Goal: Use online tool/utility: Utilize a website feature to perform a specific function

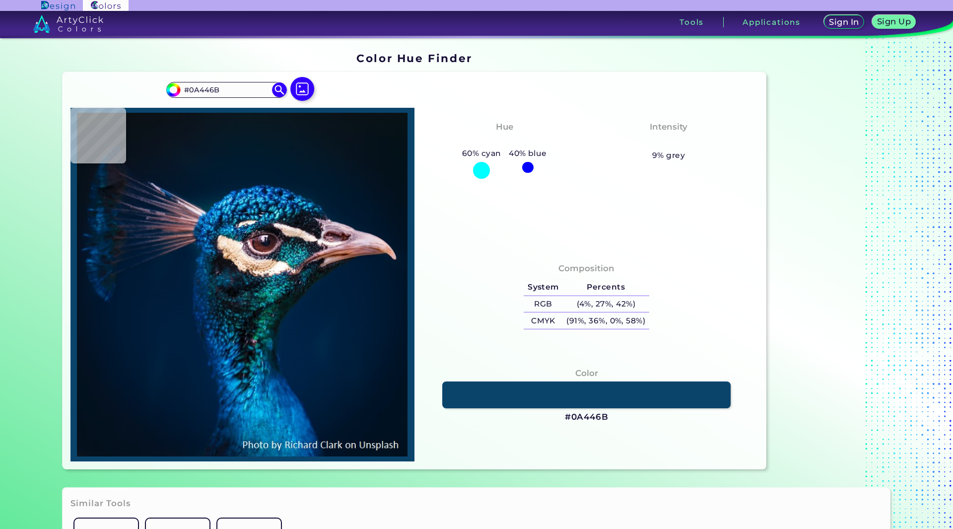
type input "#1d6191"
type input "#1D6191"
type input "#1b629a"
type input "#1B629A"
type input "#084985"
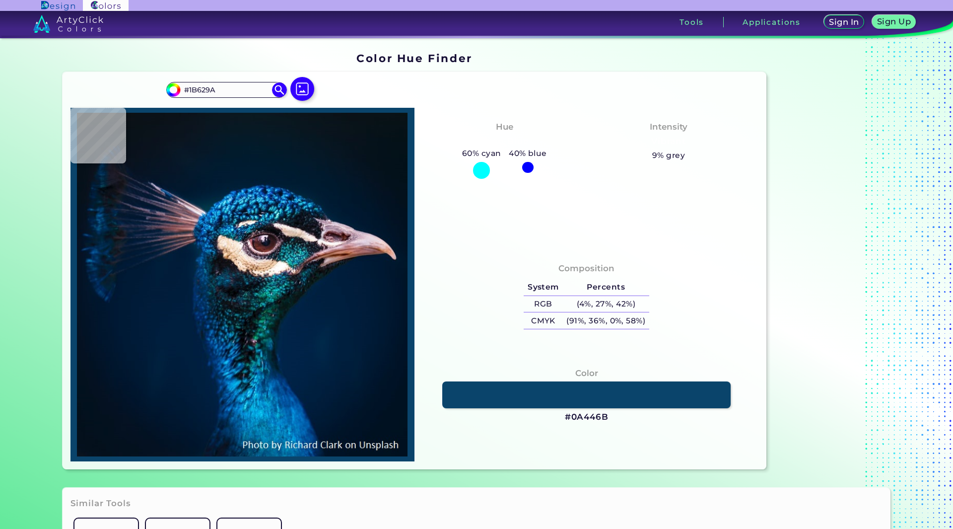
type input "#084985"
type input "#003876"
type input "#005c9b"
type input "#005C9B"
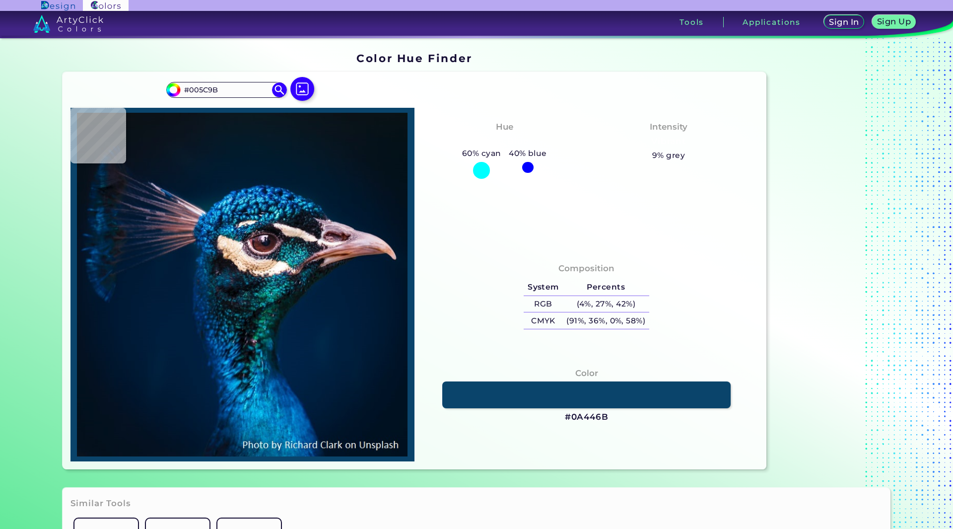
type input "#004e8a"
type input "#004E8A"
type input "#1b8bbc"
type input "#1B8BBC"
type input "#46c4e2"
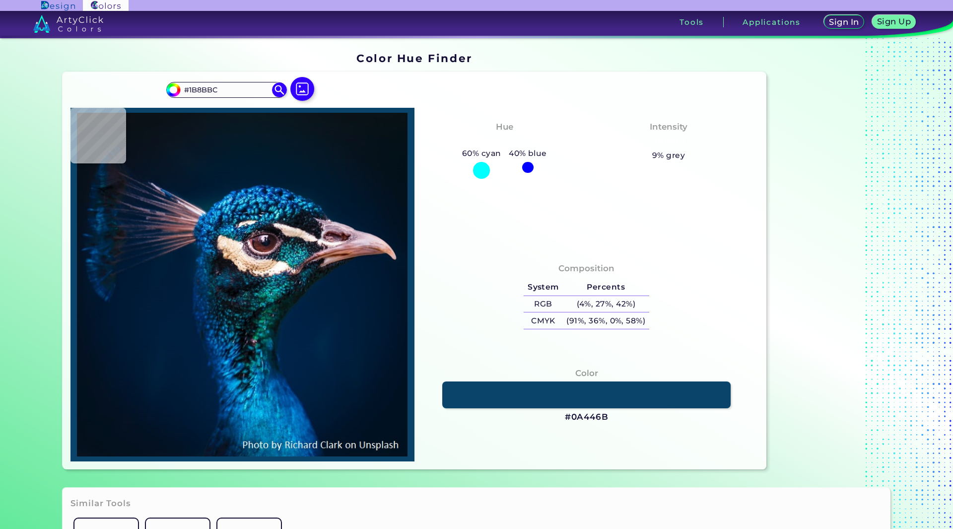
type input "#46C4E2"
type input "#59d8e7"
type input "#59D8E7"
type input "#379cb8"
type input "#379CB8"
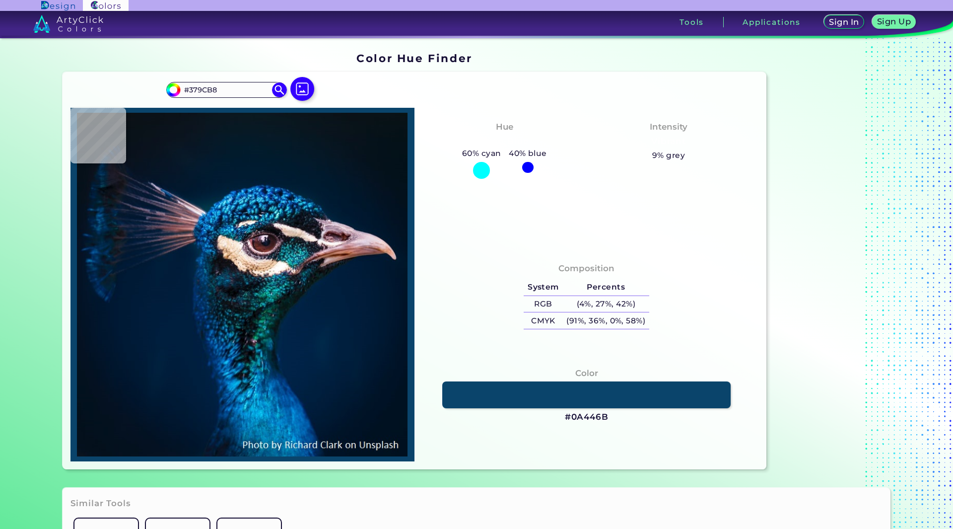
type input "#0c628b"
type input "#0C628B"
type input "#2dbce4"
type input "#2DBCE4"
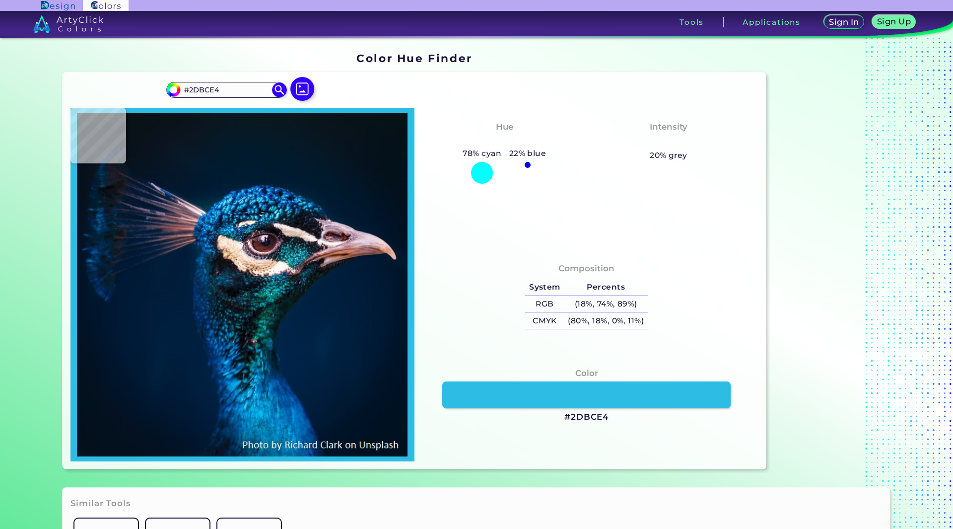
type input "#119ecc"
type input "#119ECC"
type input "#1083ad"
type input "#[DATE]"
type input "#003b5f"
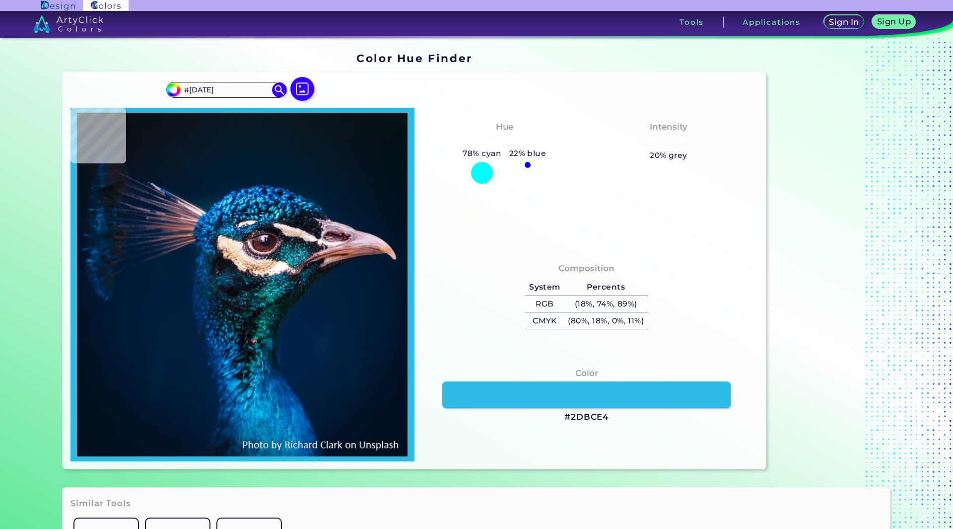
type input "#003B5F"
type input "#043b63"
type input "#043B63"
type input "#13667c"
type input "#13667C"
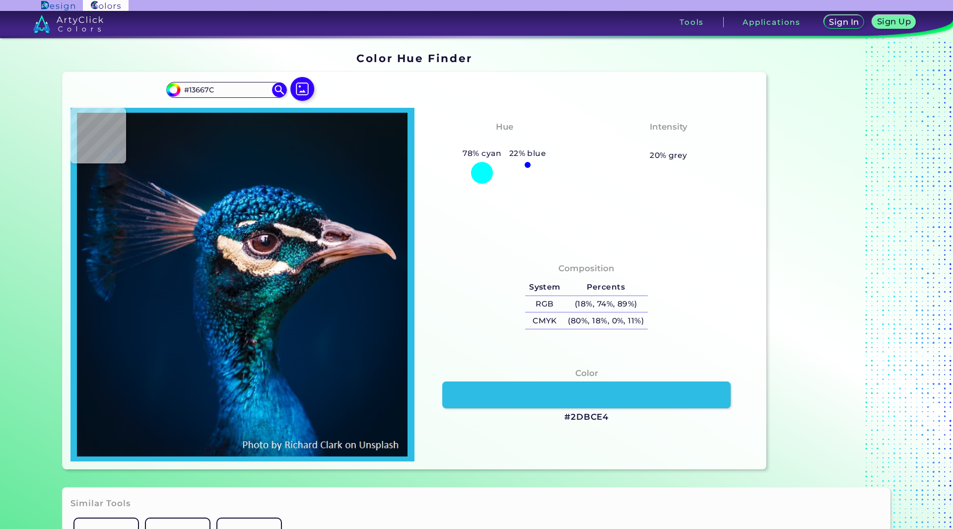
type input "#0f5f75"
type input "#0F5F75"
type input "#223b46"
type input "#223B46"
type input "#3d4953"
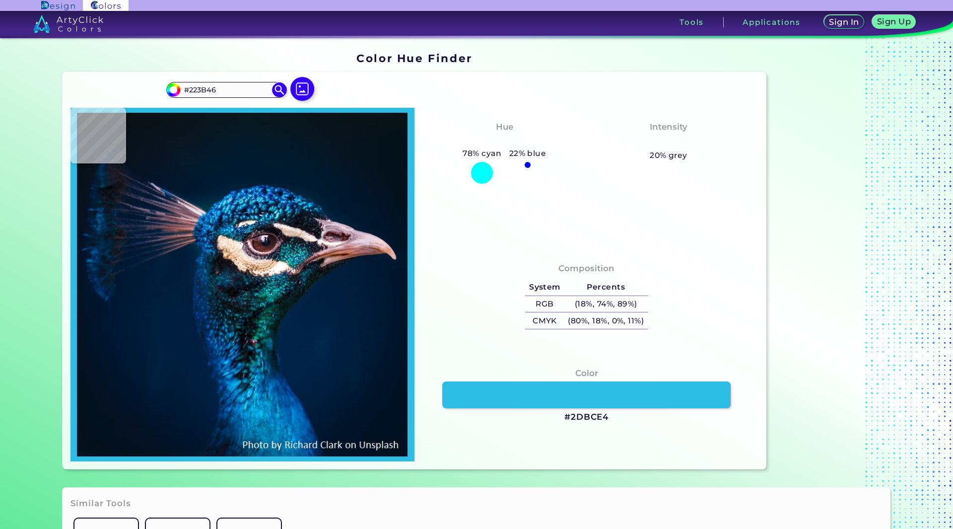
type input "#3D4953"
type input "#174d4f"
type input "#174D4F"
type input "#afb4ab"
type input "#AFB4AB"
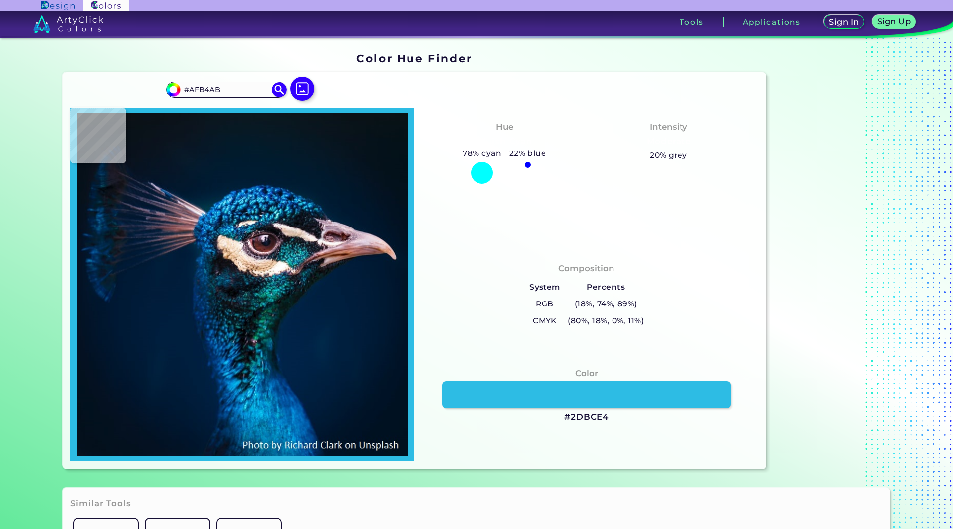
type input "#a09189"
type input "#A09189"
type input "#9e8f87"
type input "#9E8F87"
type input "#99857d"
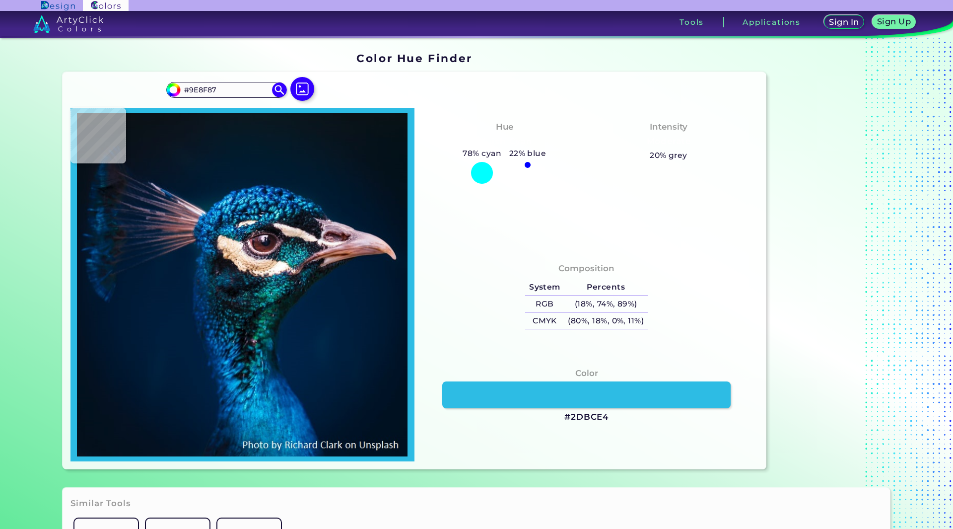
type input "#99857D"
type input "#87746b"
type input "#87746B"
type input "#73635c"
type input "#73635C"
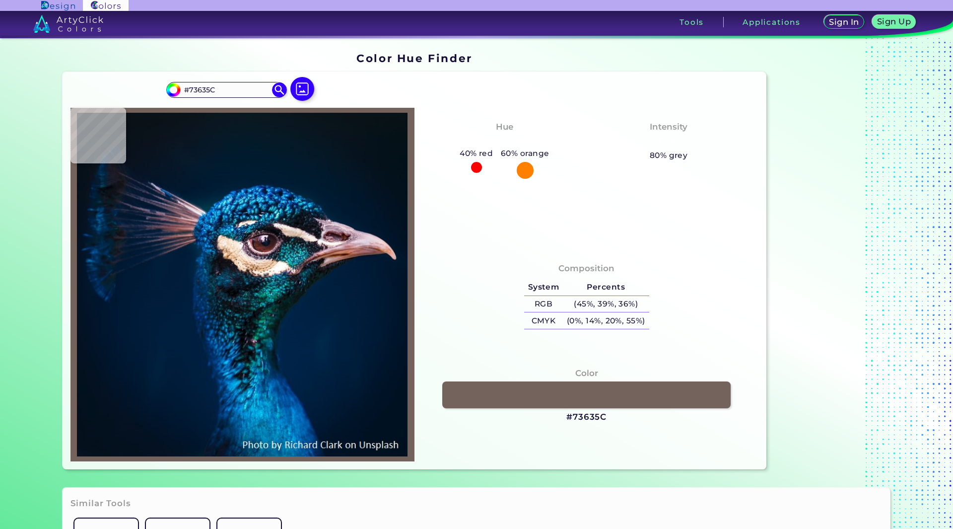
type input "#b0a6a0"
type input "#B0A6A0"
type input "#848180"
type input "#57595d"
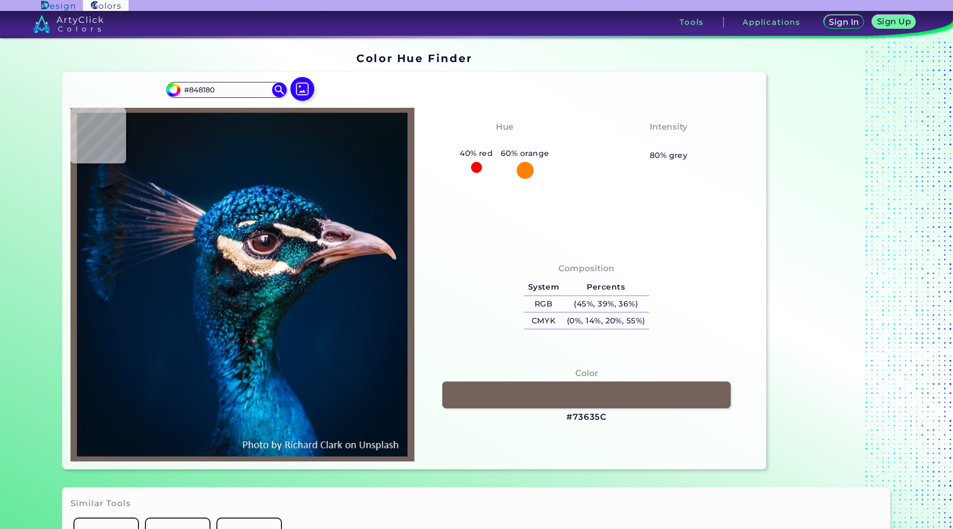
type input "#57595D"
type input "#4e515c"
type input "#4E515C"
type input "#595d68"
type input "#595D68"
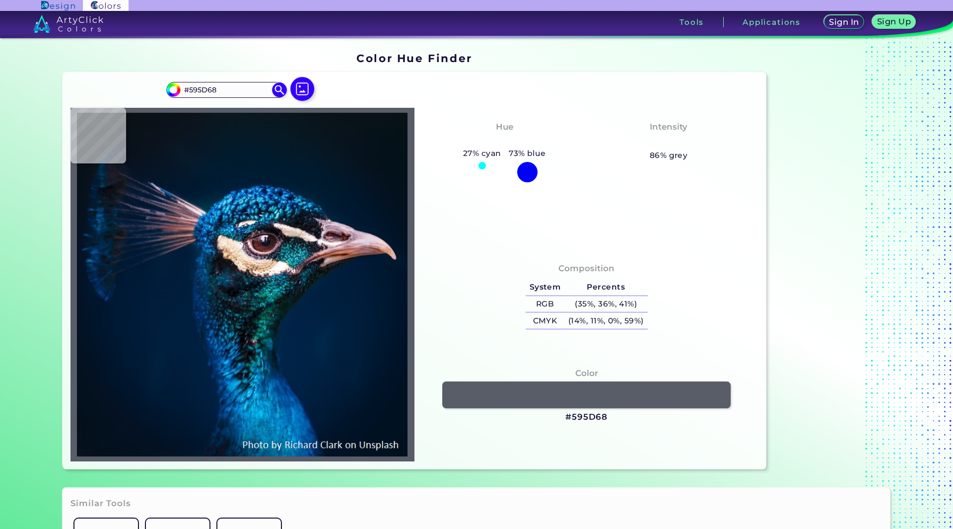
type input "#283b4c"
type input "#283B4C"
type input "#1e3b4f"
type input "#1E3B4F"
type input "#022f50"
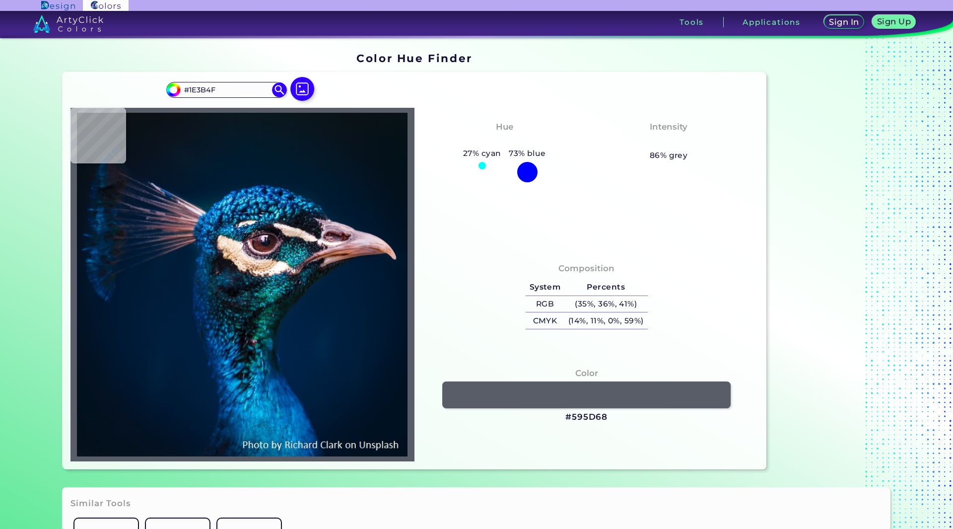
type input "#022F50"
type input "#013457"
type input "#064c6d"
type input "#064C6D"
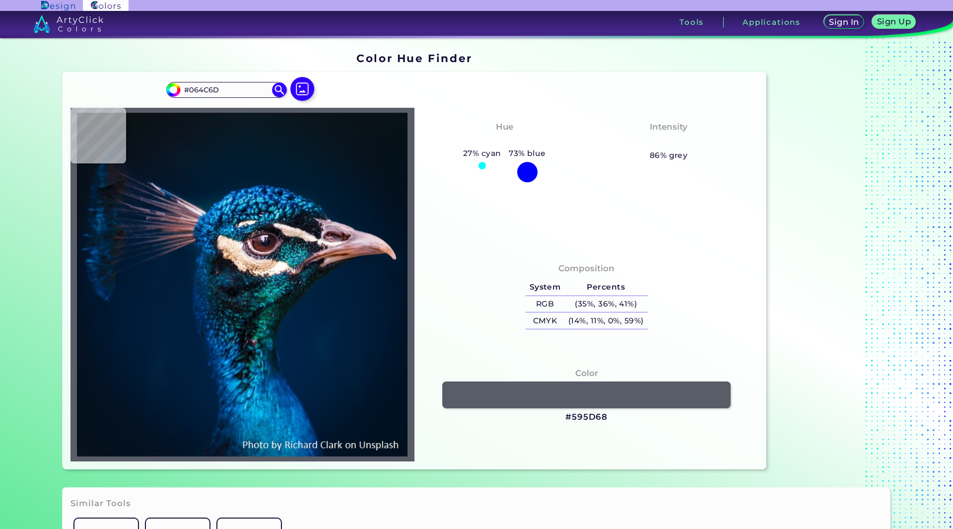
type input "#207c9c"
type input "#207C9C"
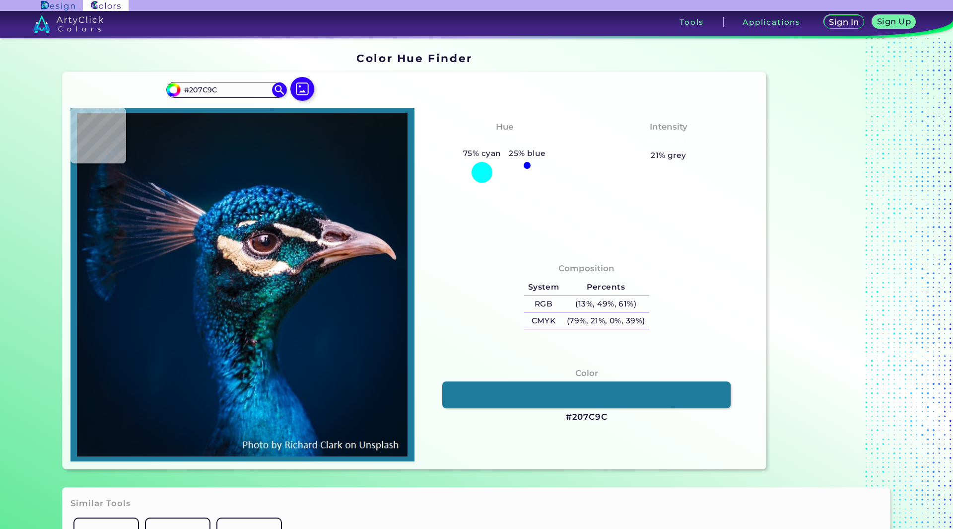
type input "#0a6991"
type input "#0A6991"
type input "#035182"
type input "#0c5180"
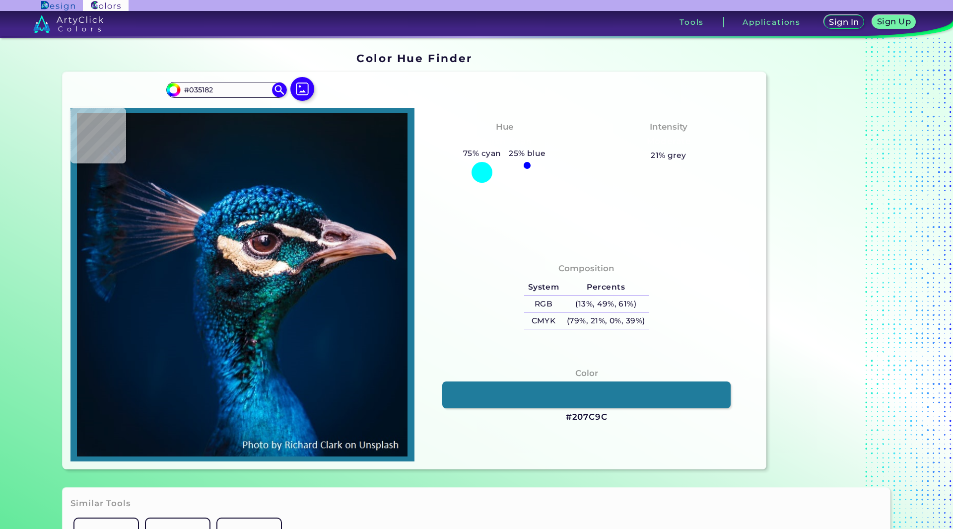
type input "#0C5180"
type input "#01193d"
type input "#01193D"
type input "#050b22"
type input "#050B22"
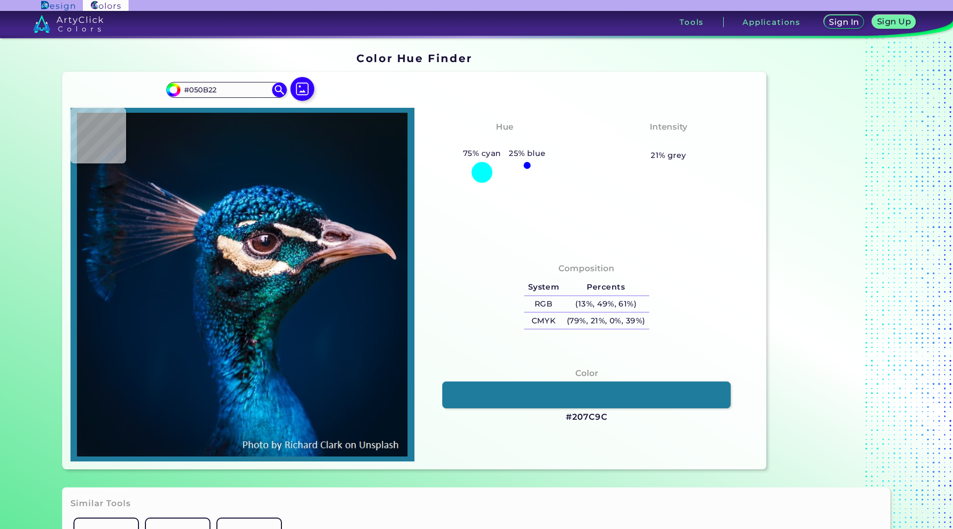
type input "#050b20"
type input "#050B20"
type input "#050f1b"
type input "#050F1B"
type input "#051b29"
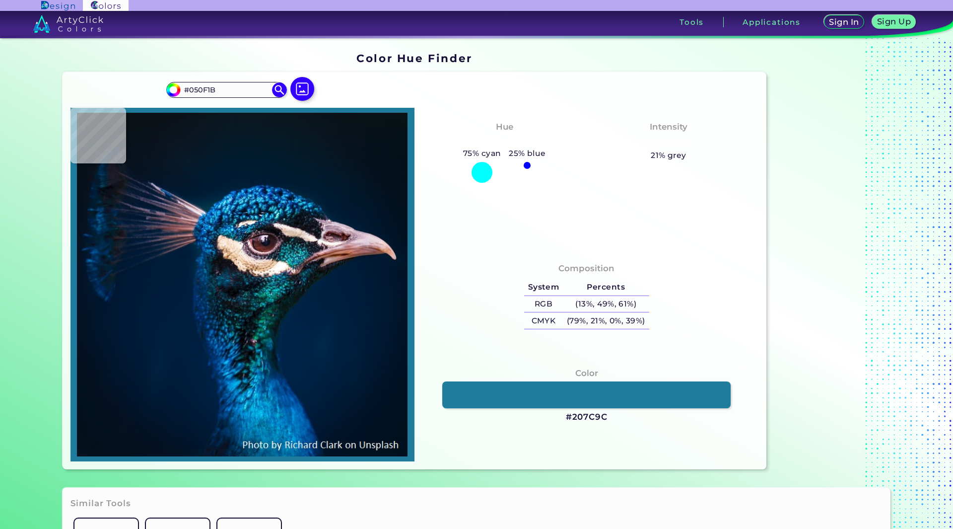
type input "#051B29"
type input "#0e3b50"
type input "#0E3B50"
type input "#024065"
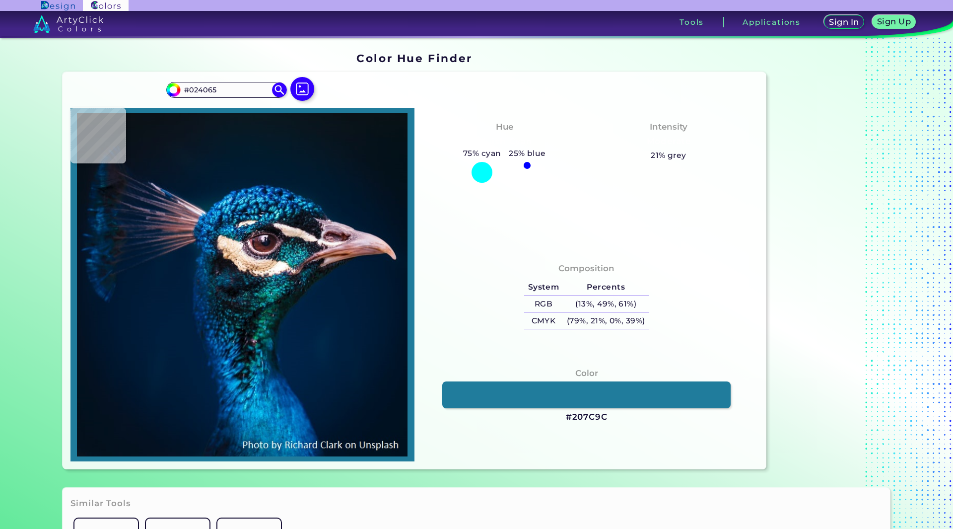
type input "#0d3a61"
type input "#0D3A61"
type input "#032b46"
type input "#032B46"
type input "#144c60"
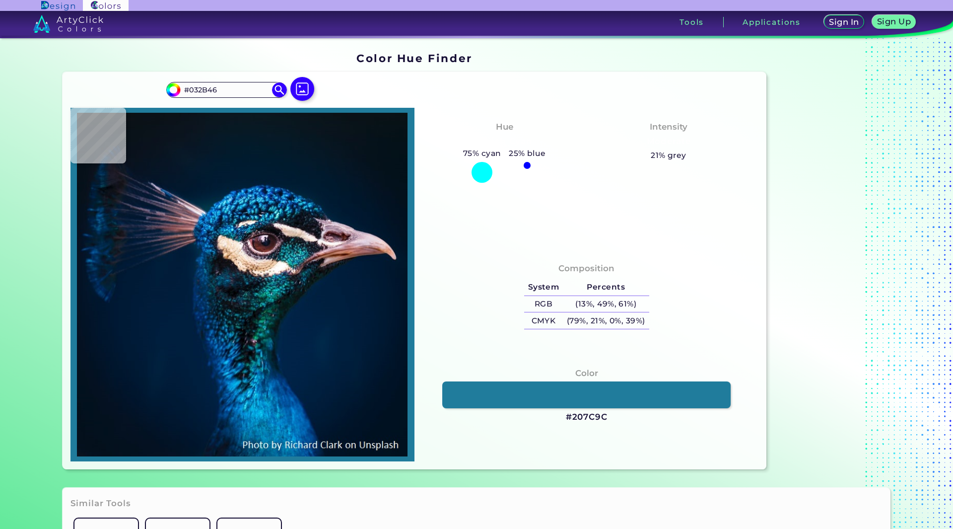
type input "#144C60"
type input "#0c586a"
type input "#0C586A"
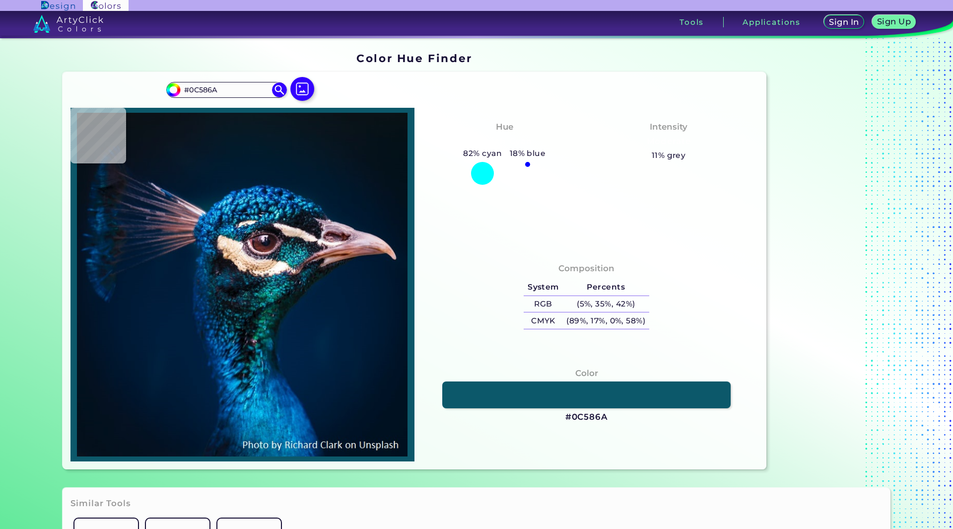
type input "#001d30"
type input "#001D30"
type input "#00192c"
type input "#00192C"
type input "#022c3f"
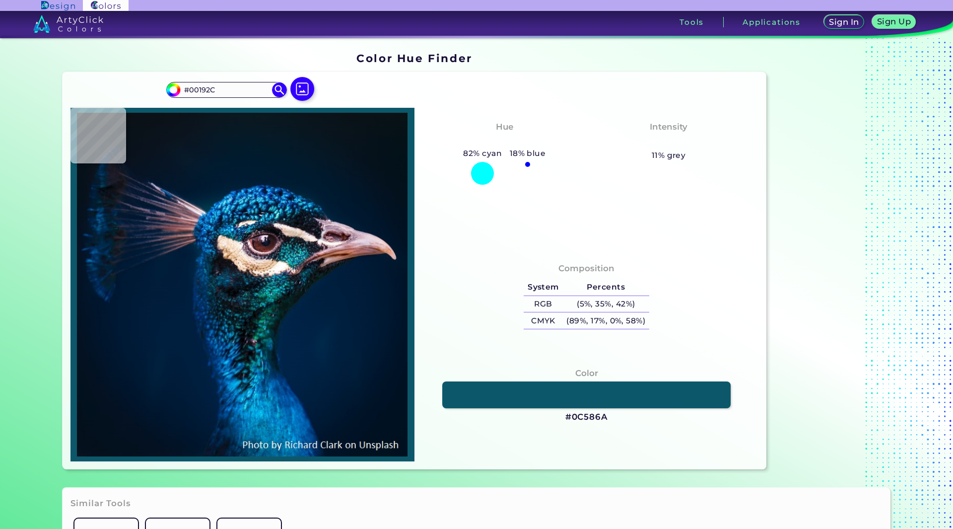
type input "#022C3F"
type input "#135268"
type input "#095572"
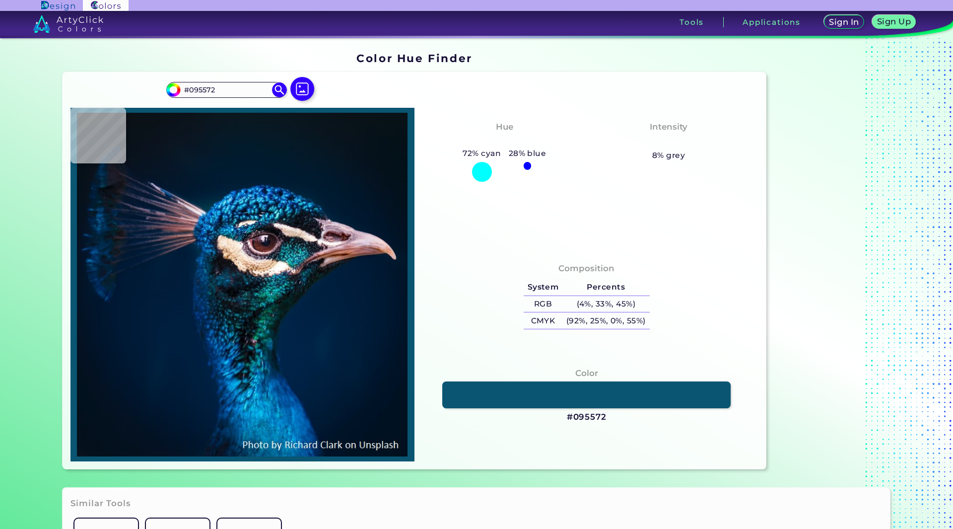
type input "#00395c"
type input "#00395C"
type input "#00335c"
type input "#00335C"
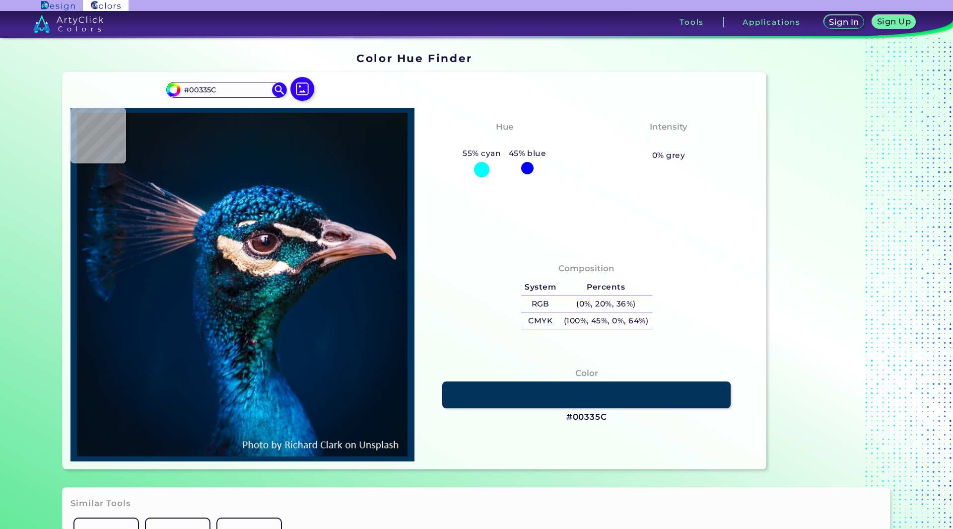
type input "#003561"
type input "#054b79"
type input "#054B79"
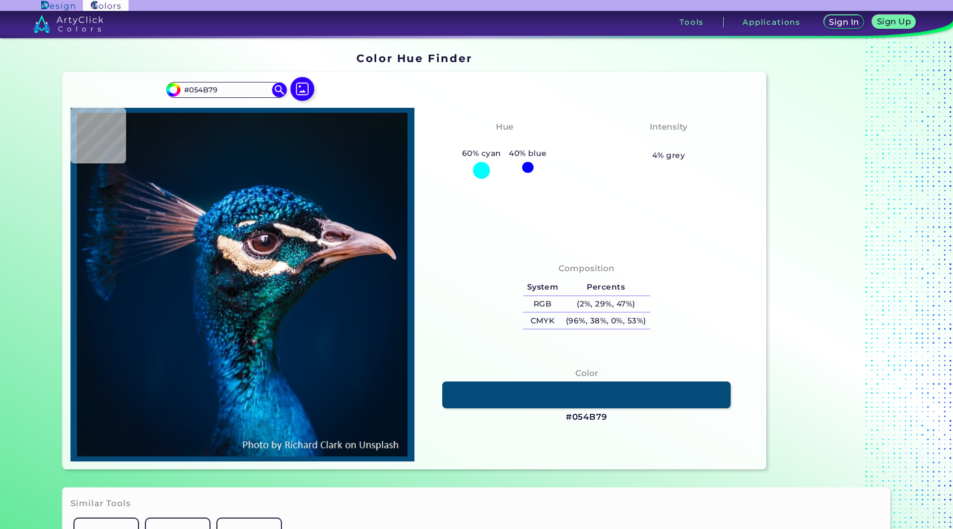
type input "#003969"
type input "#002a59"
type input "#002A59"
type input "#00224c"
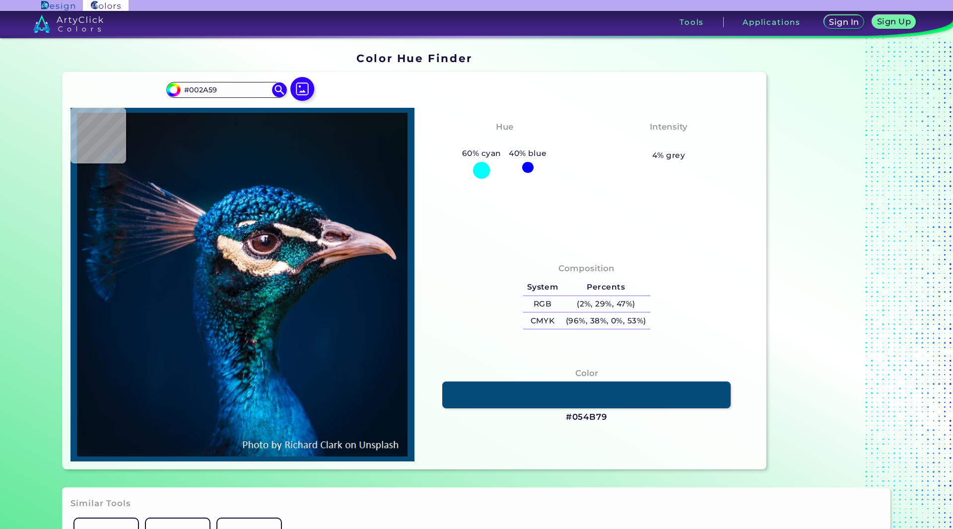
type input "#00224C"
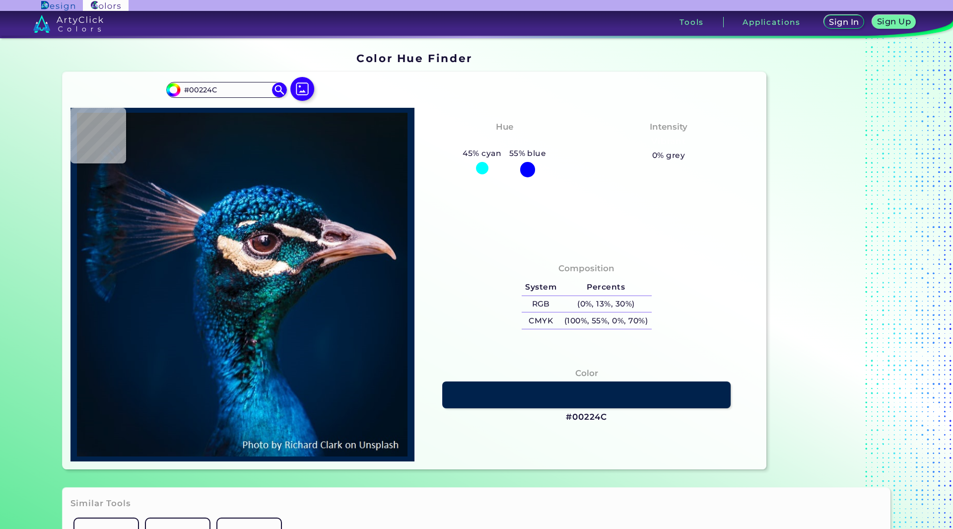
type input "#001a3d"
type input "#001A3D"
type input "#081a3a"
type input "#081A3A"
type input "#3a4161"
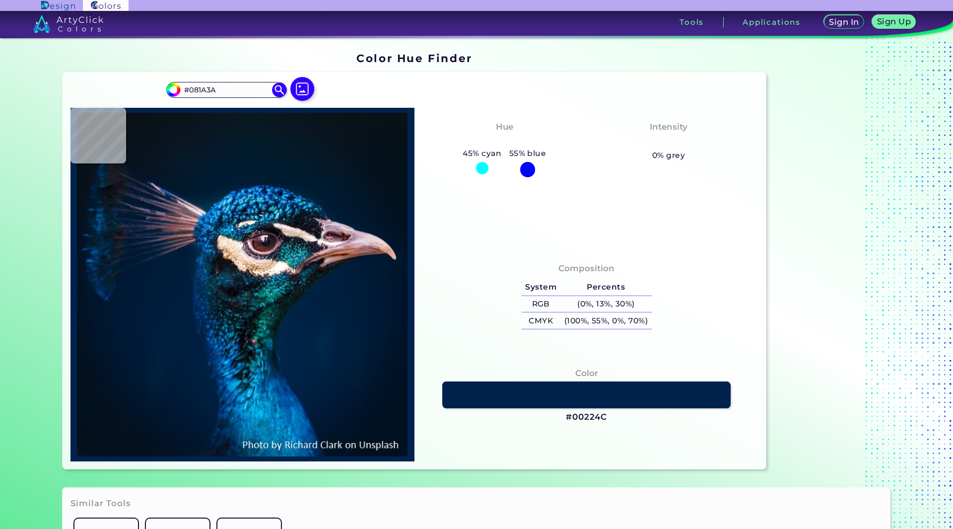
type input "#3A4161"
type input "#71728d"
type input "#71728D"
type input "#b5b5c5"
type input "#B5B5C5"
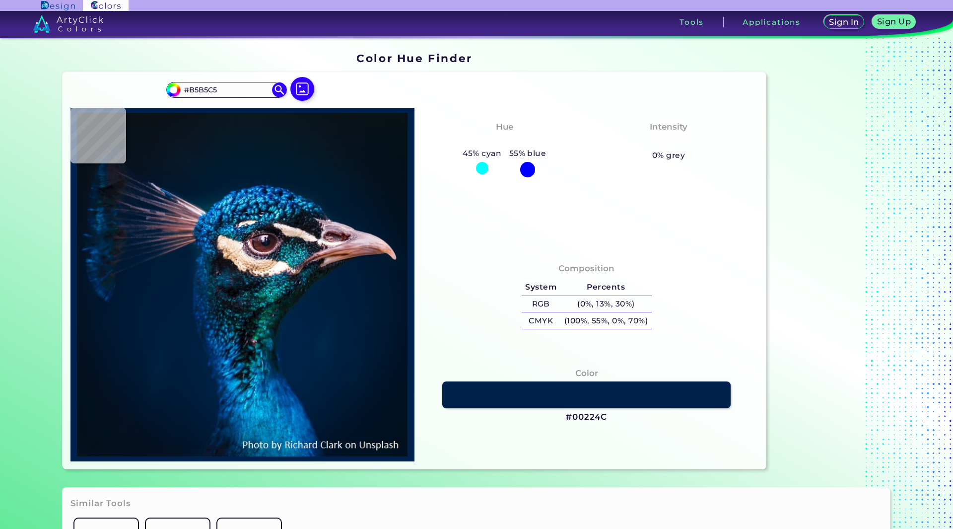
type input "#d8dbe6"
type input "#D8DBE6"
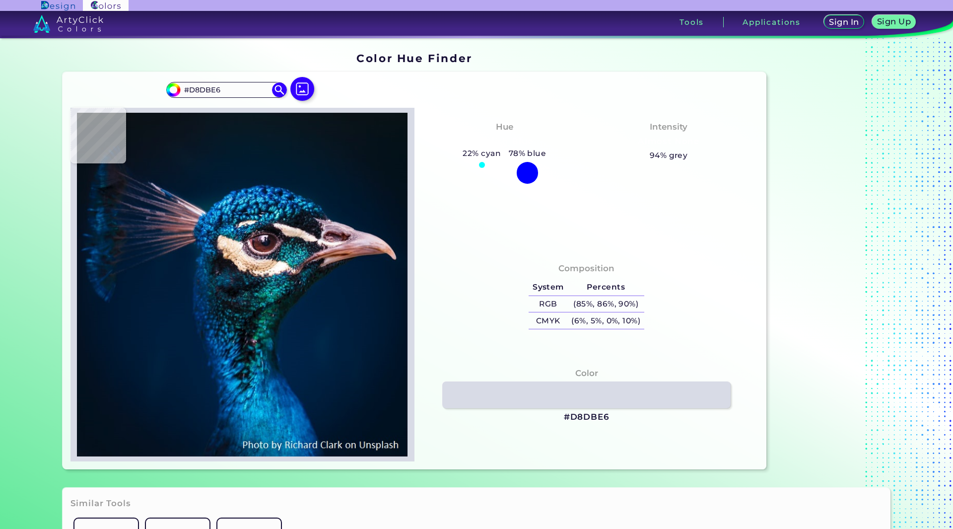
type input "#c5d3db"
type input "#C5D3DB"
type input "#94b5c7"
type input "#94B5C7"
type input "#69a6c7"
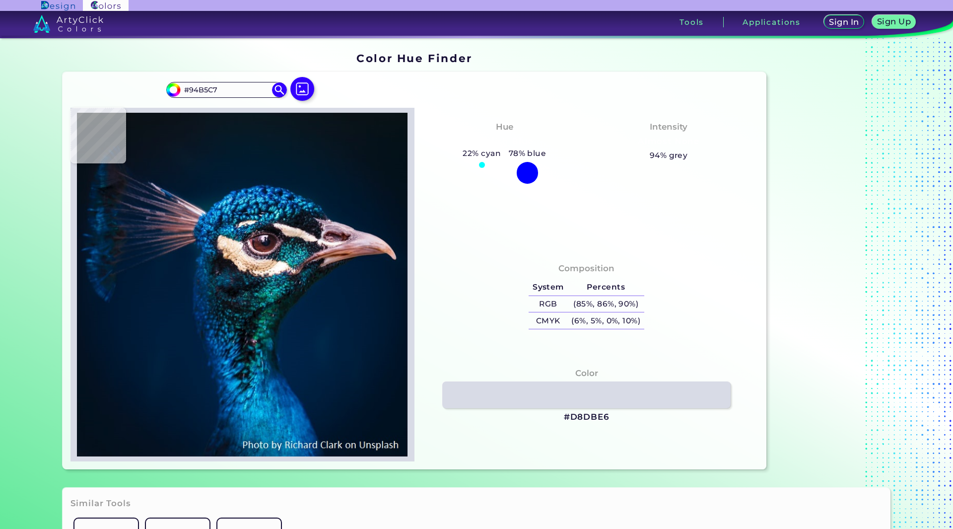
type input "#69A6C7"
type input "#4ba2cf"
type input "#4BA2CF"
type input "#3497ca"
type input "#3497CA"
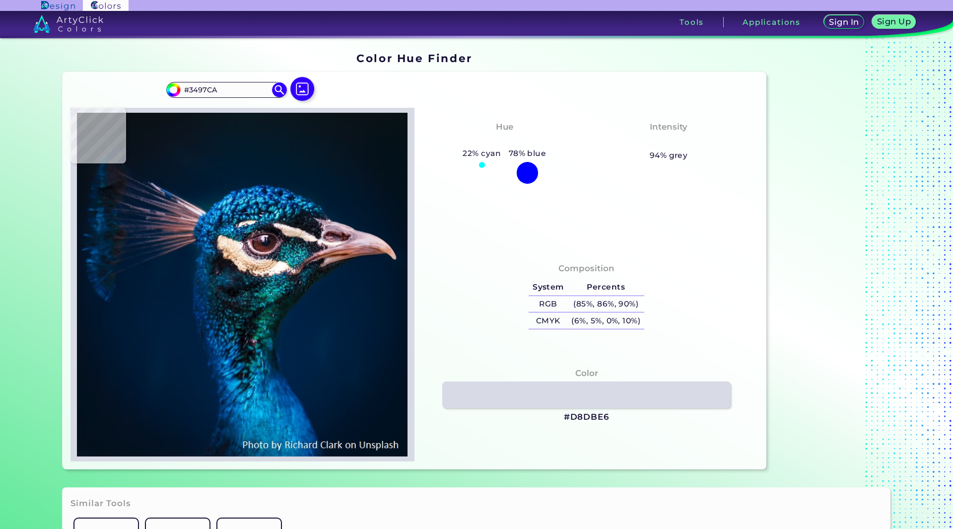
type input "#197aae"
type input "#197AAE"
type input "#074a73"
type input "#074A73"
type input "#217596"
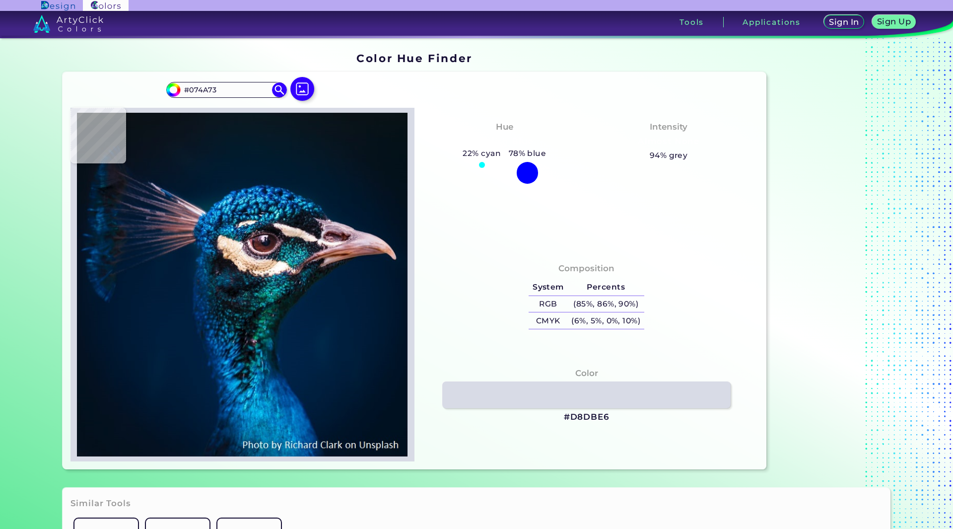
type input "#217596"
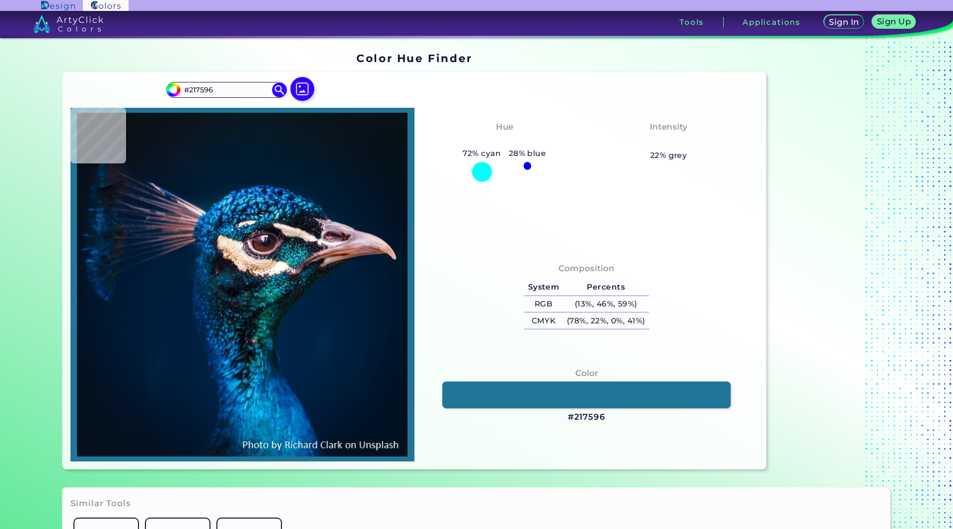
type input "#42b2c9"
type input "#42B2C9"
type input "#3ecae4"
type input "#3ECAE4"
type input "#43ccef"
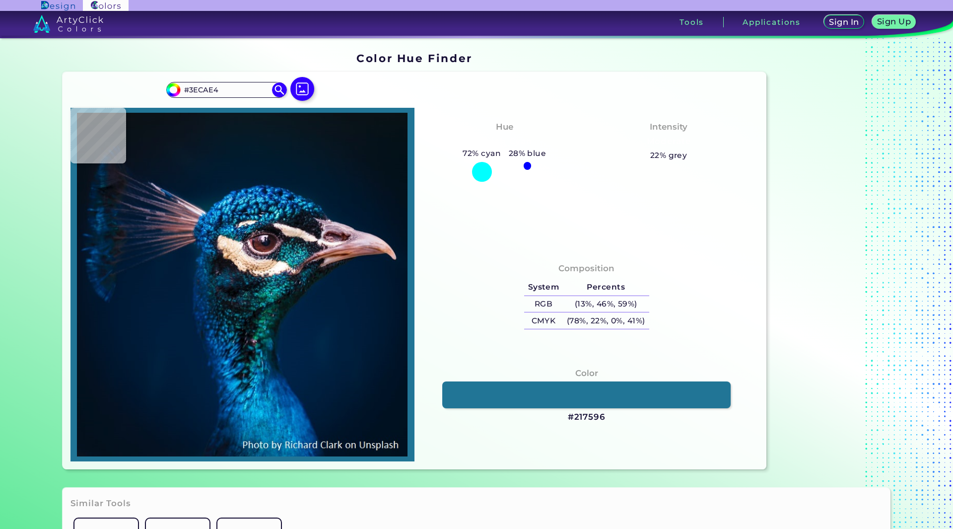
type input "#43CCEF"
type input "#209bd2"
type input "#209BD2"
type input "#005c9b"
type input "#005C9B"
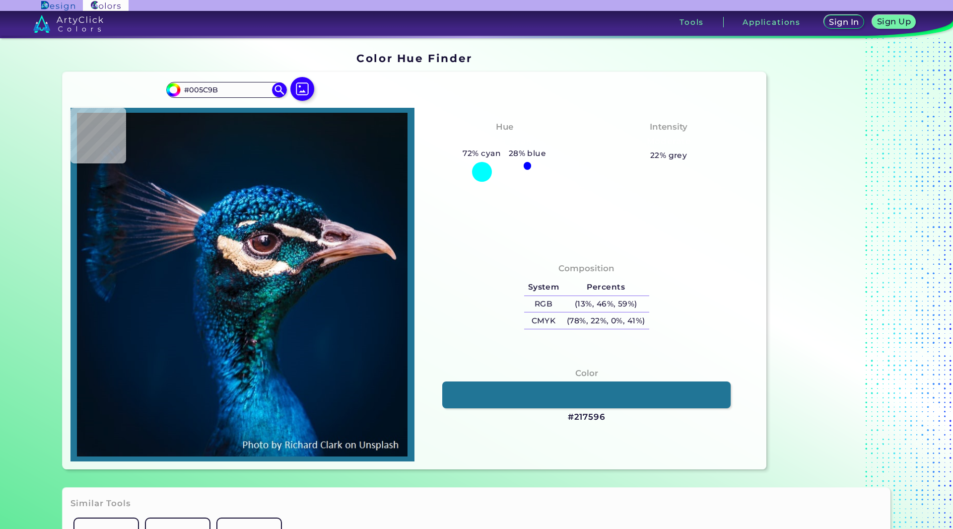
type input "#003876"
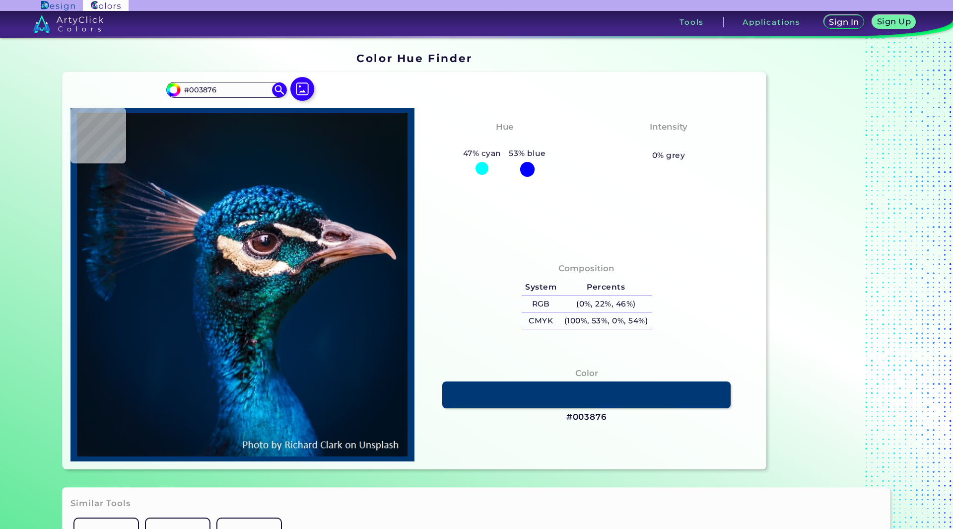
type input "#003472"
type input "#00336e"
type input "#00336E"
type input "#003268"
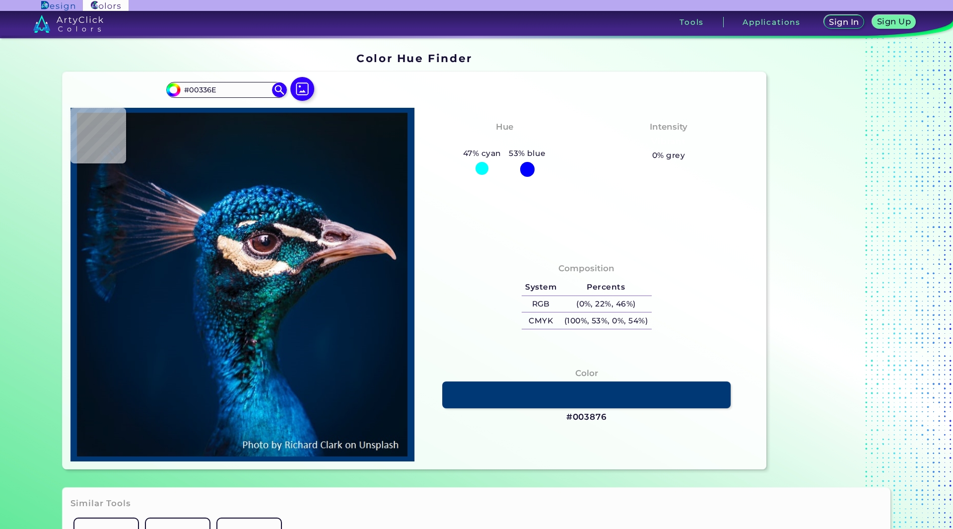
type input "#003268"
type input "#054881"
type input "#0482ab"
type input "#0482AB"
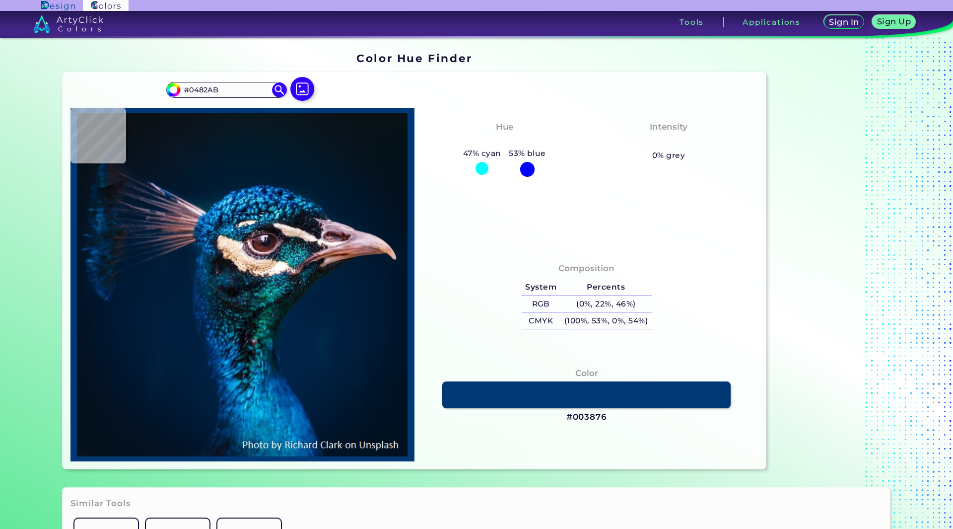
type input "#074870"
type input "#202238"
type input "#111016"
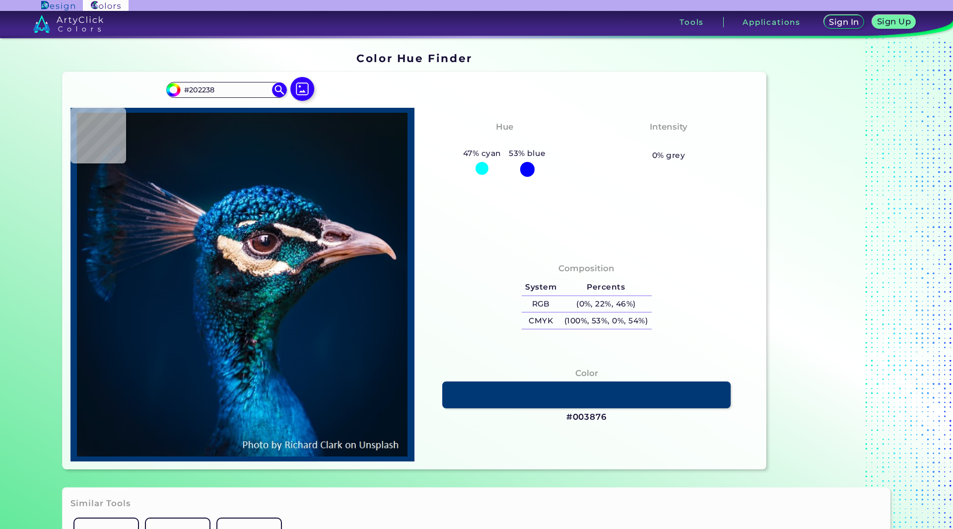
type input "#111016"
type input "#684d52"
type input "#684D52"
type input "#582623"
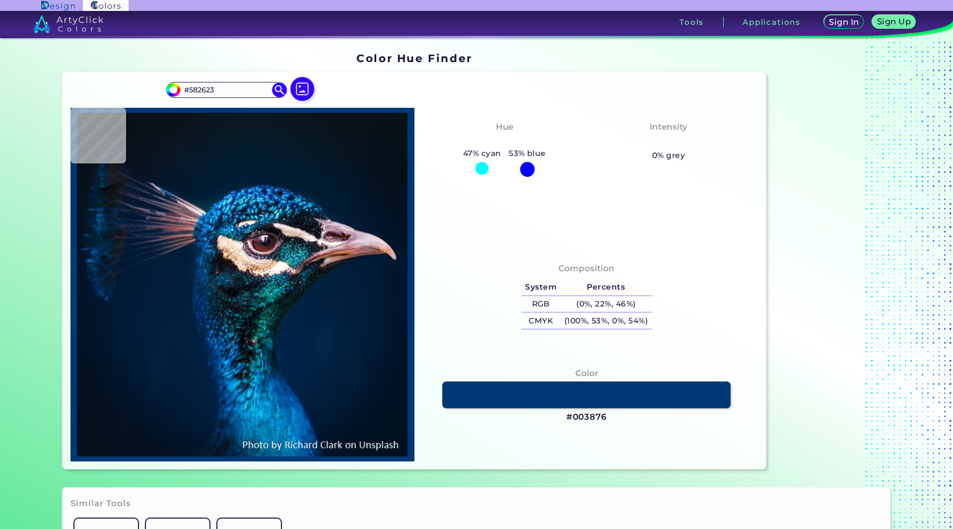
type input "#5a4757"
type input "#5A4757"
type input "#ead1b9"
type input "#EAD1B9"
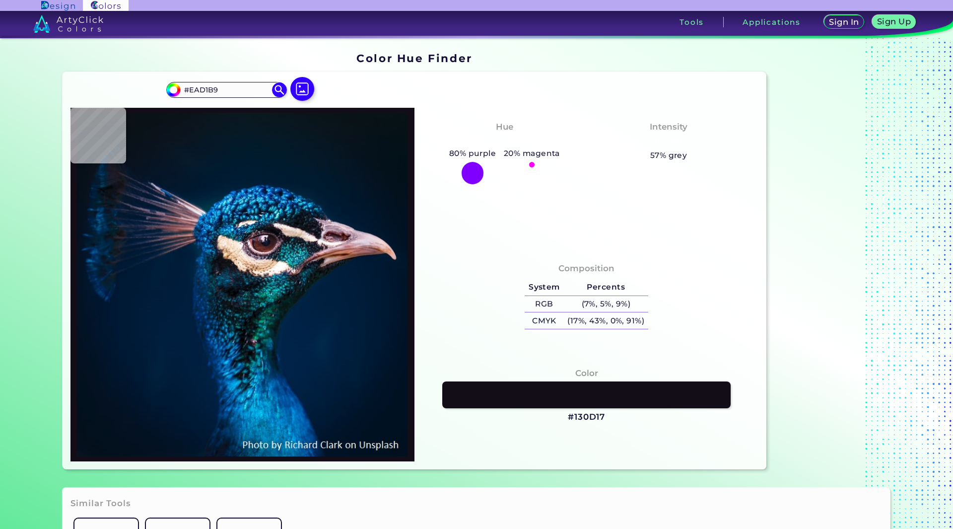
type input "#130d17"
type input "#130D17"
type input "#0e3a52"
type input "#0E3A52"
type input "#003153"
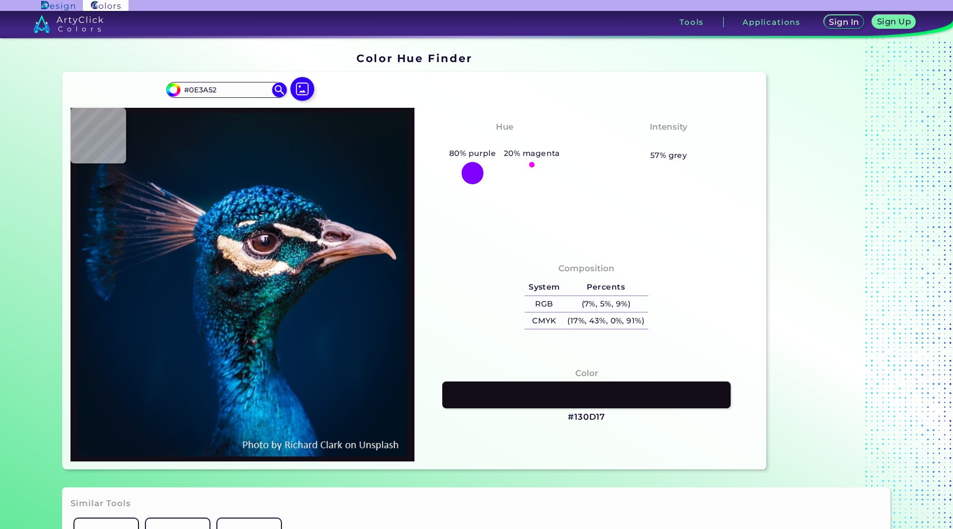
type input "#003153"
type input "#001d3b"
type input "#001D3B"
